Goal: Task Accomplishment & Management: Manage account settings

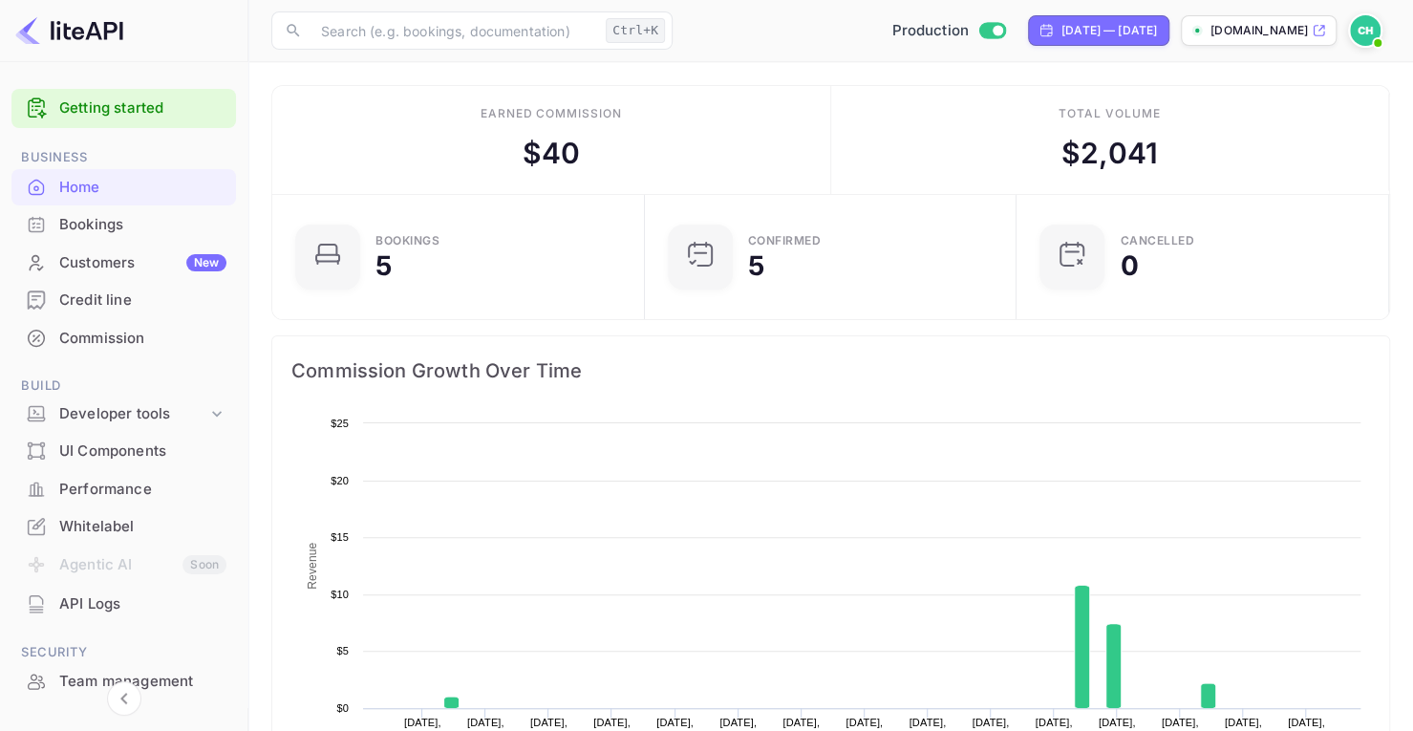
scroll to position [295, 347]
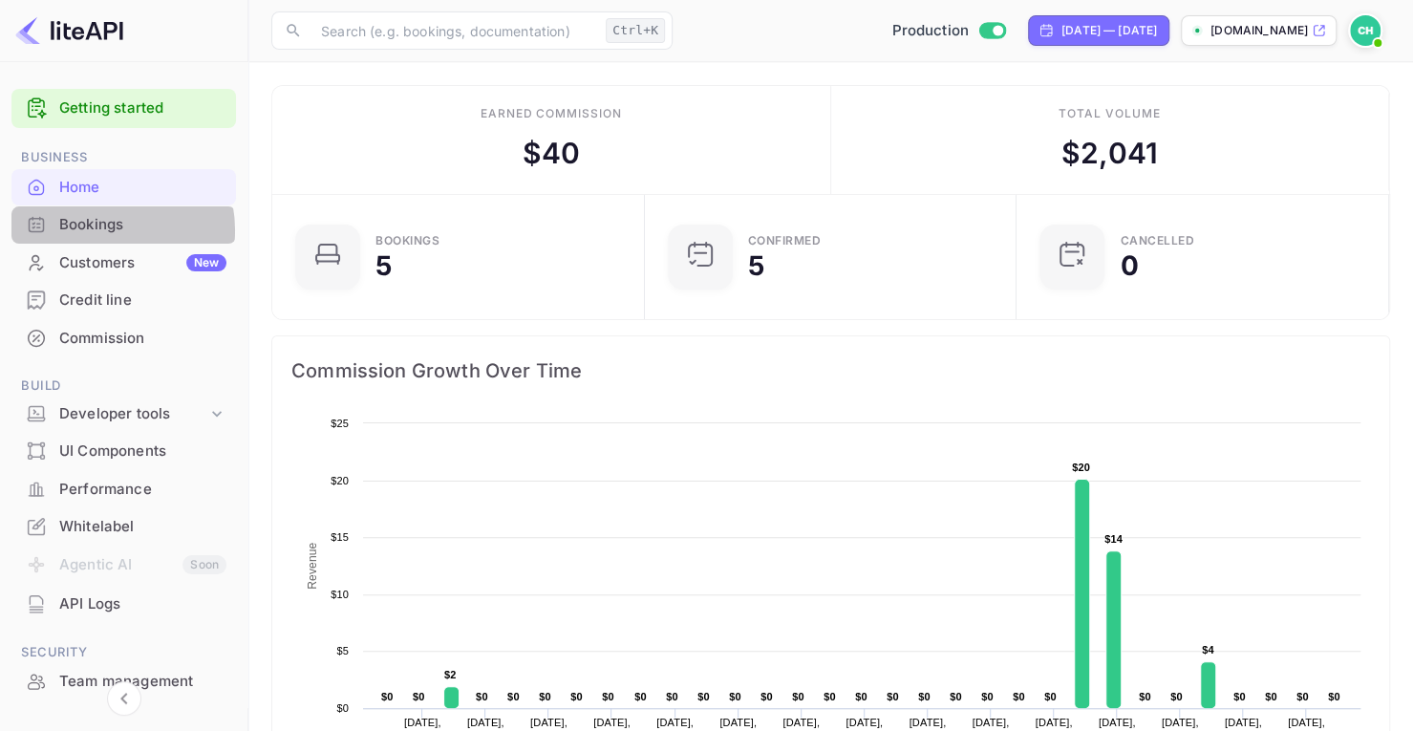
click at [97, 230] on div "Bookings" at bounding box center [142, 225] width 167 height 22
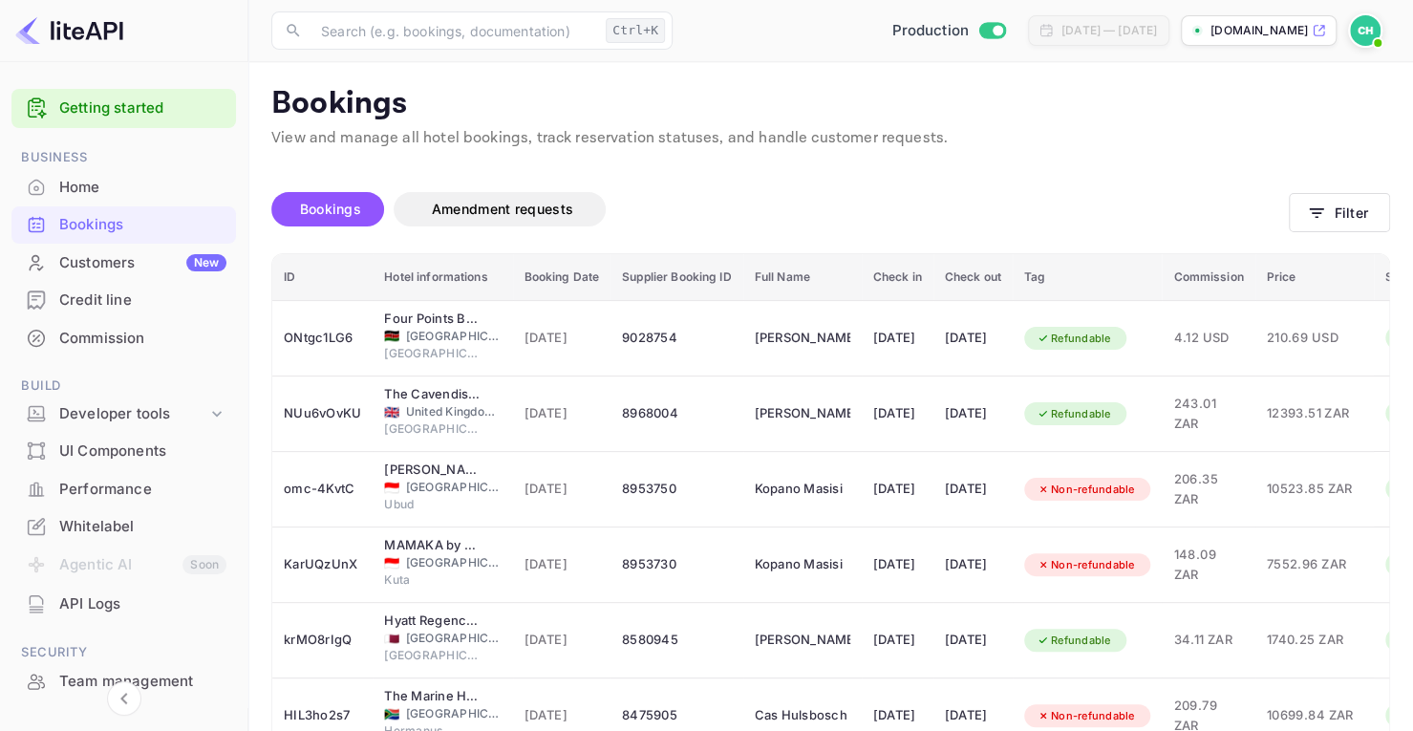
click at [1373, 30] on img at bounding box center [1365, 30] width 31 height 31
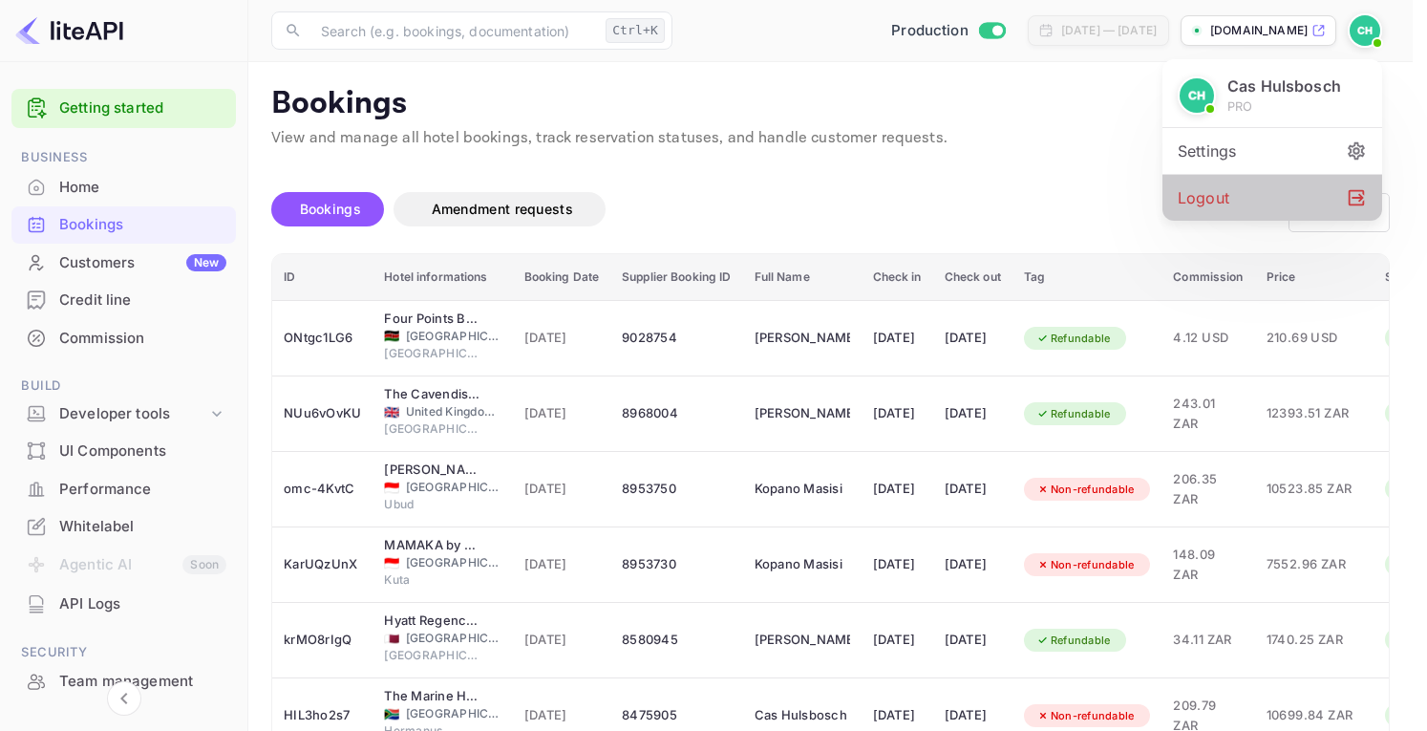
click at [1238, 203] on div "Logout" at bounding box center [1273, 198] width 220 height 46
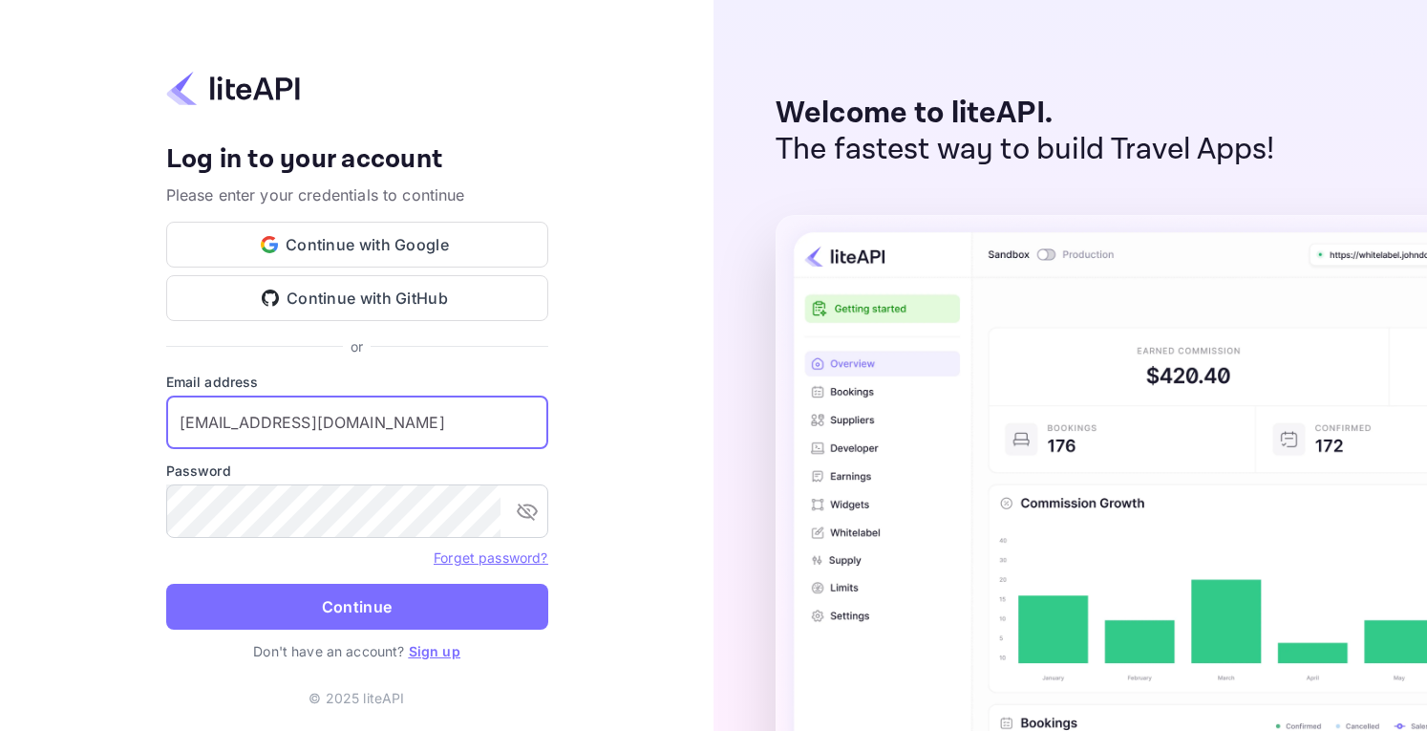
click at [323, 427] on input "[EMAIL_ADDRESS][DOMAIN_NAME]" at bounding box center [357, 421] width 382 height 53
type input "[EMAIL_ADDRESS][DOMAIN_NAME]"
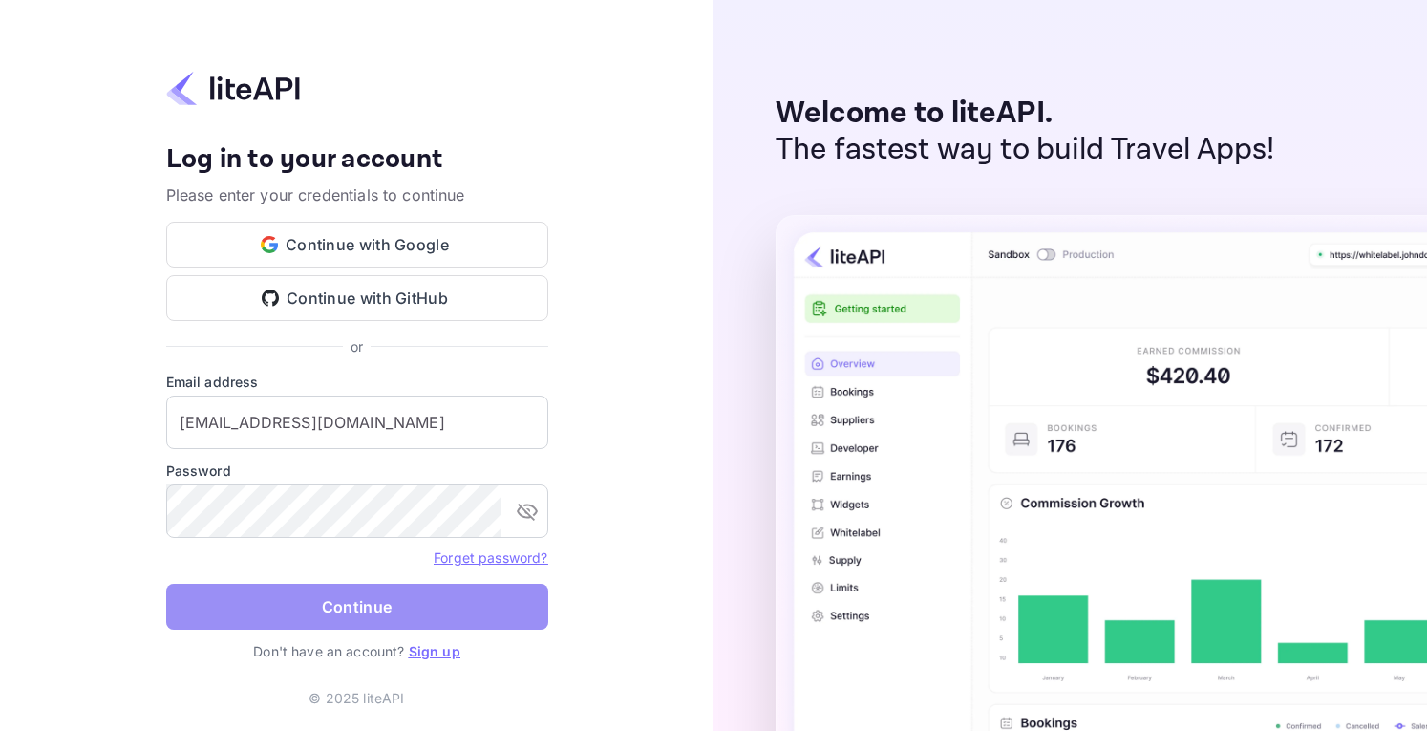
click at [373, 601] on button "Continue" at bounding box center [357, 607] width 382 height 46
